Goal: Check status: Check status

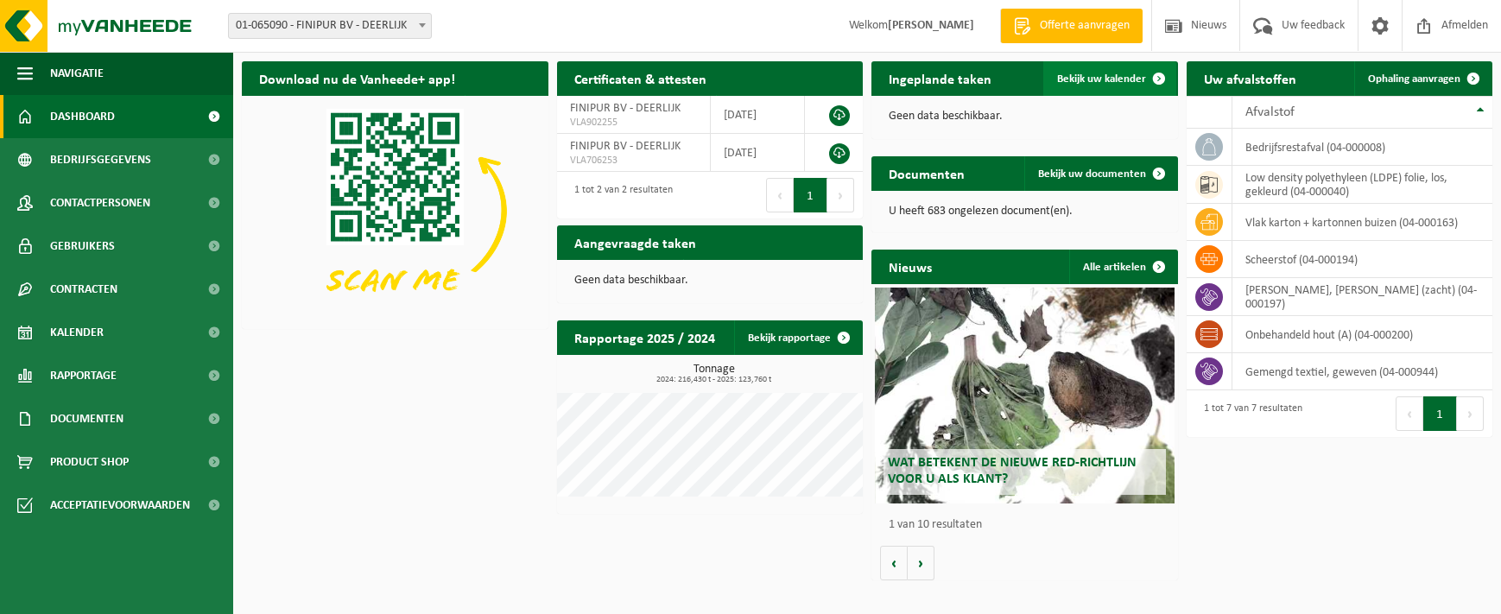
click at [1082, 77] on span "Bekijk uw kalender" at bounding box center [1101, 78] width 89 height 11
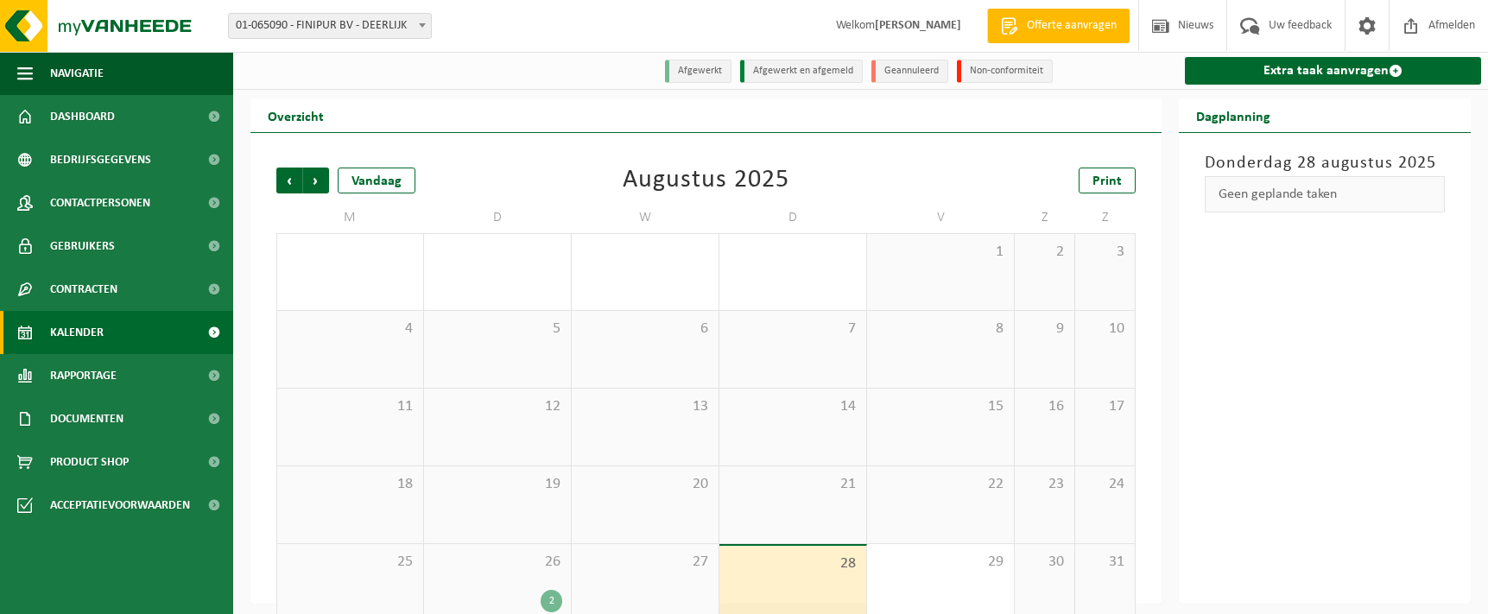
scroll to position [26, 0]
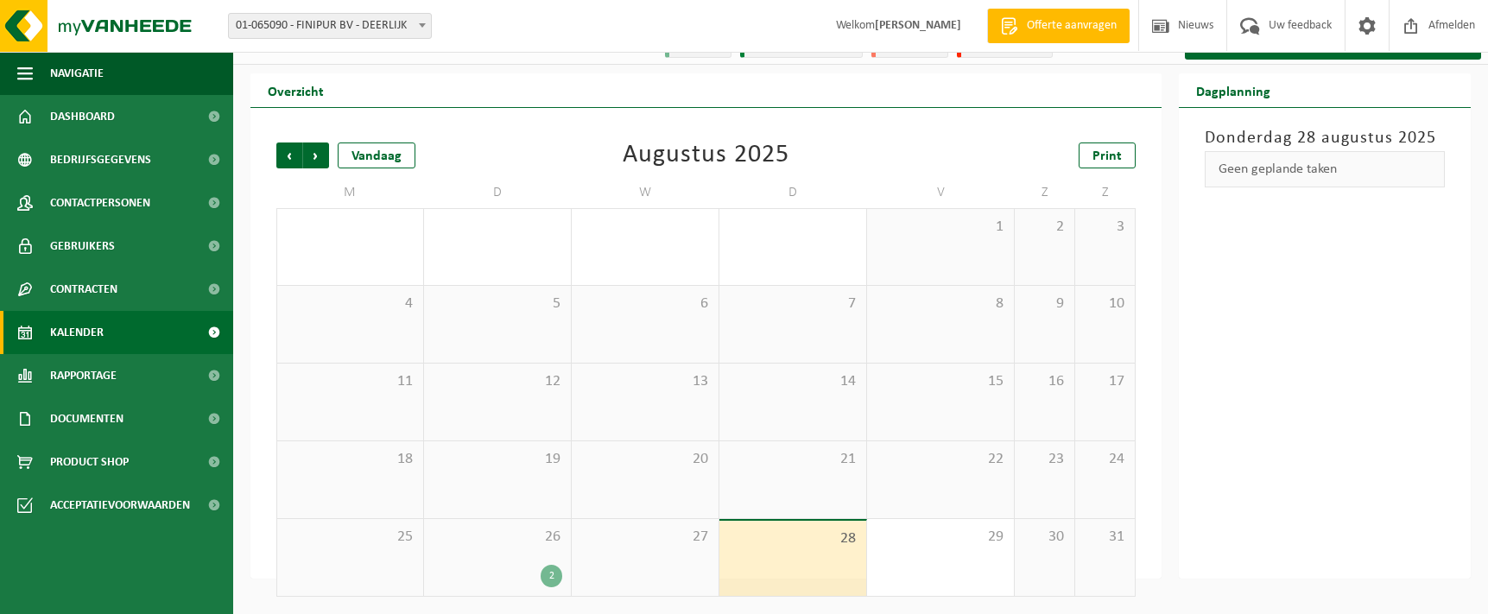
click at [519, 560] on div "26 2" at bounding box center [497, 557] width 147 height 77
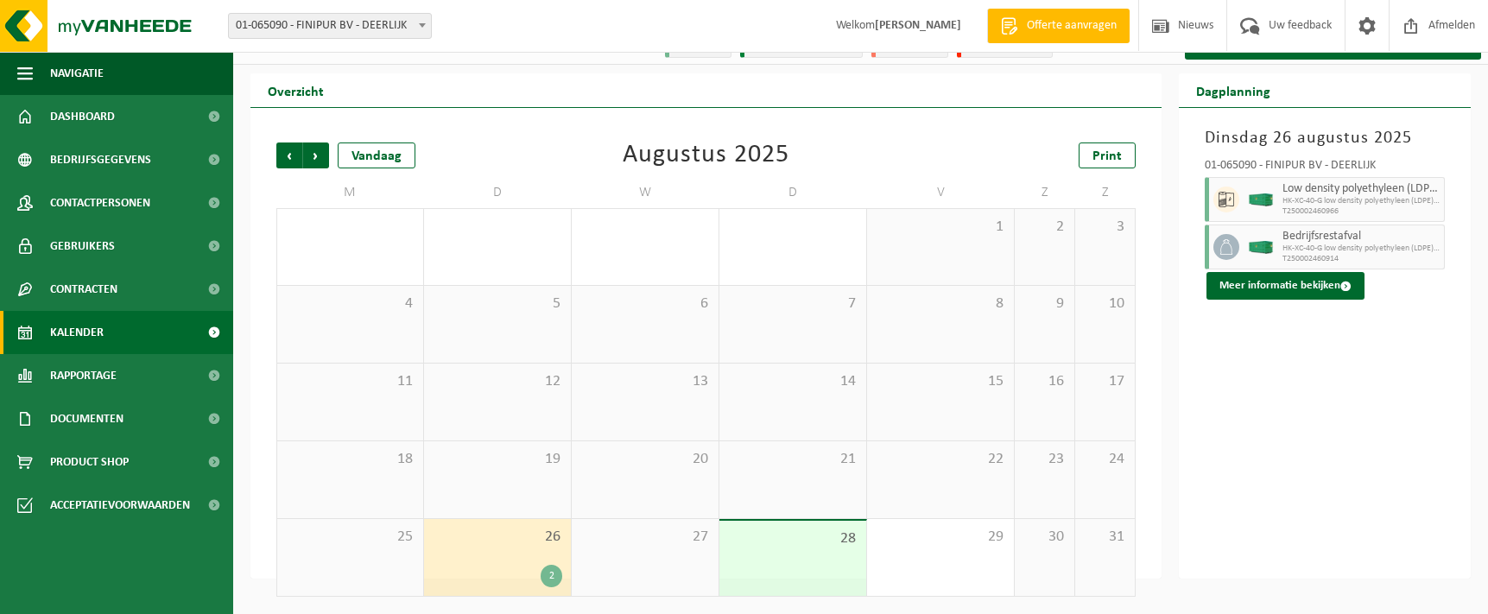
click at [134, 340] on link "Kalender" at bounding box center [116, 332] width 233 height 43
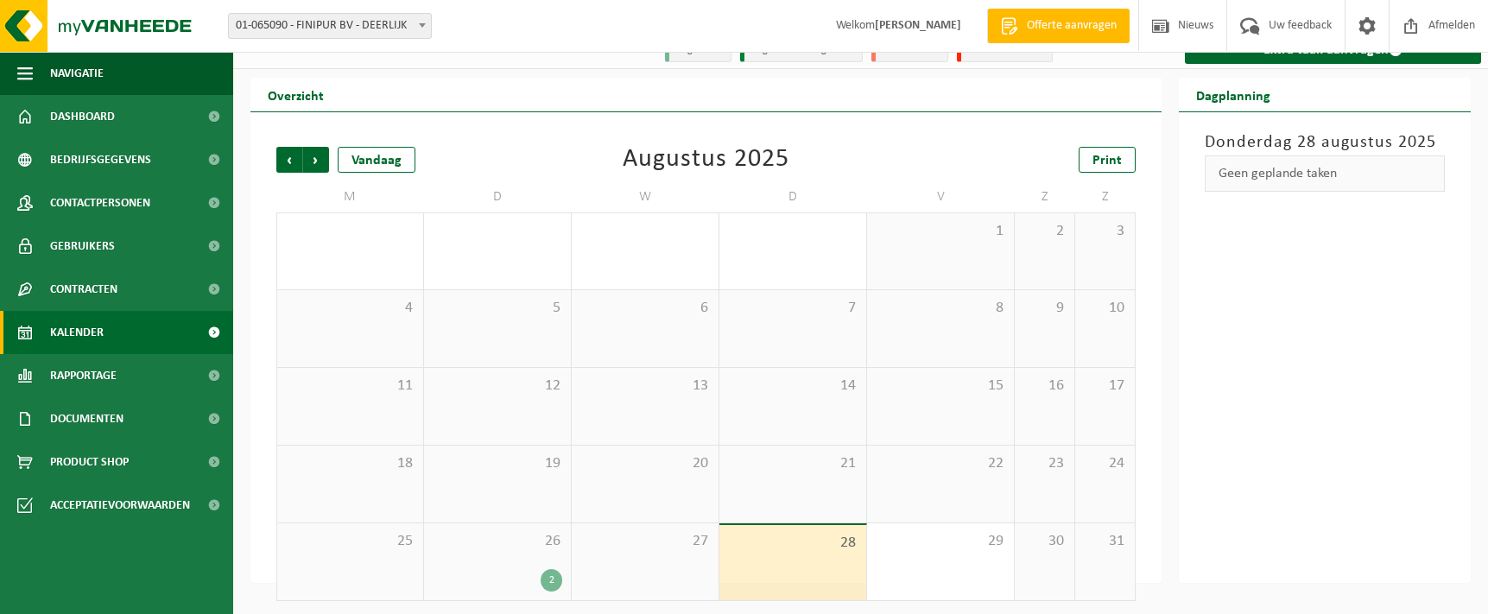
scroll to position [26, 0]
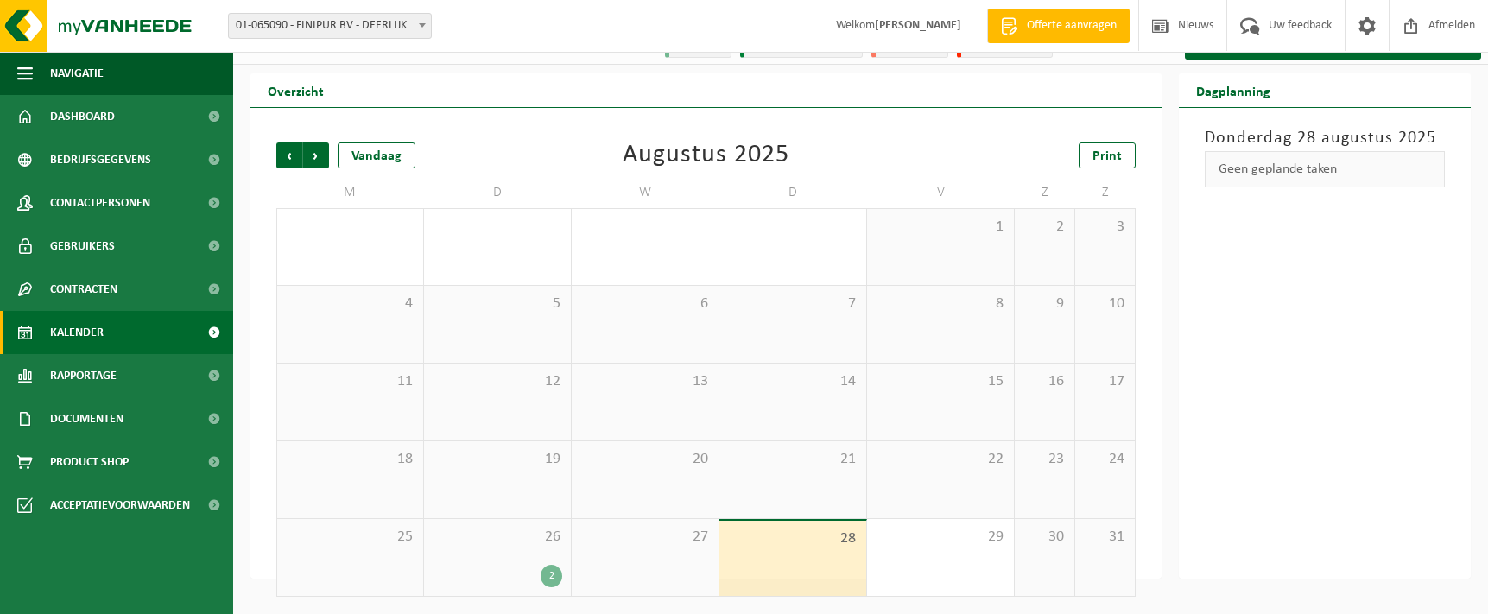
click at [121, 331] on link "Kalender" at bounding box center [116, 332] width 233 height 43
